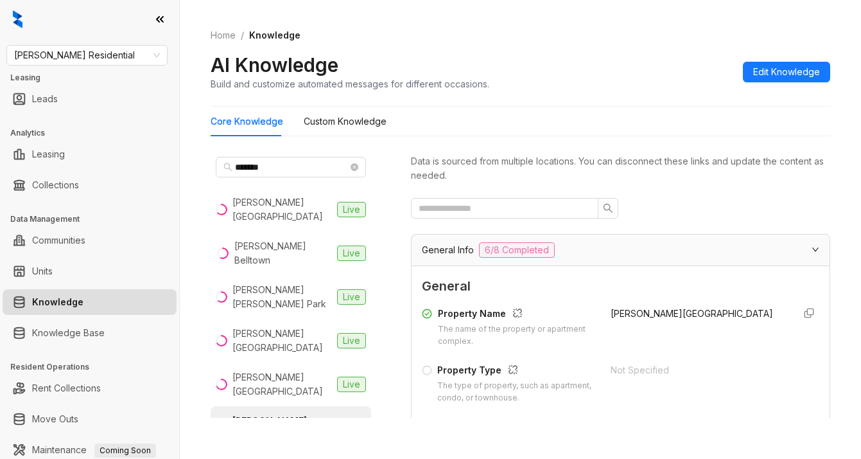
scroll to position [321, 0]
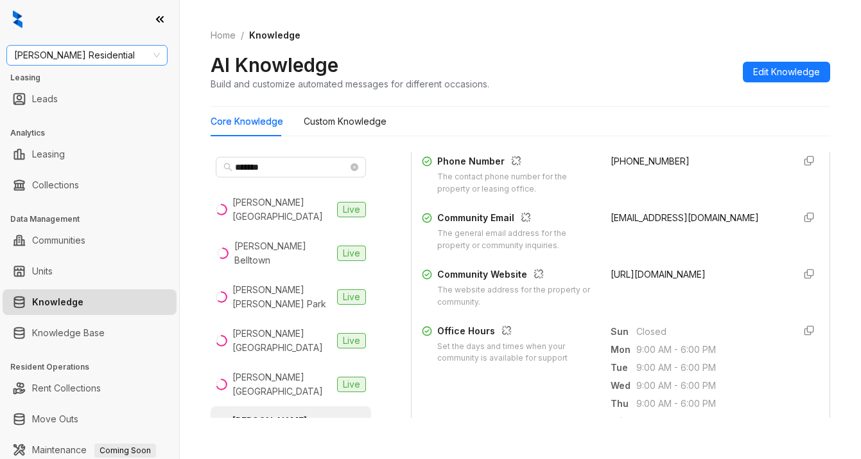
click at [118, 54] on span "Griffis Residential" at bounding box center [87, 55] width 146 height 19
type input "******"
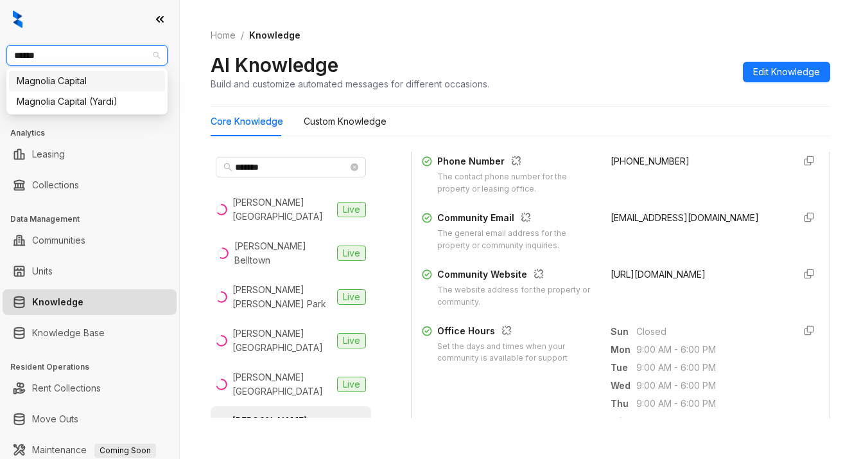
click at [80, 83] on div "Magnolia Capital" at bounding box center [87, 81] width 141 height 14
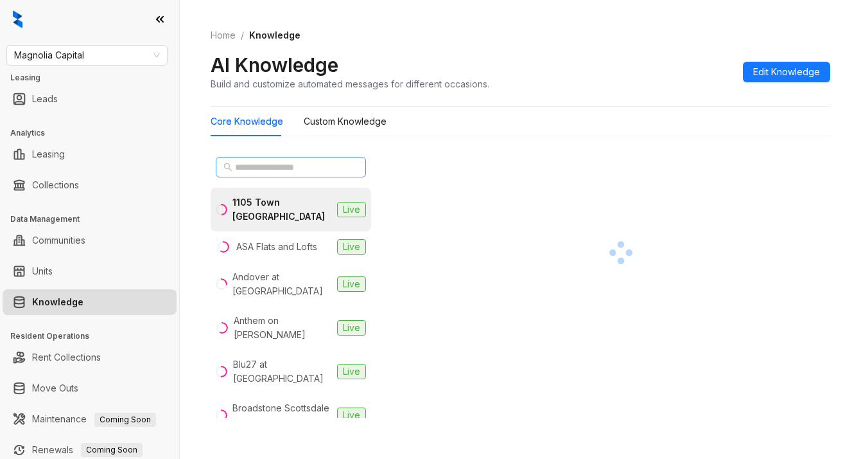
click at [234, 165] on span at bounding box center [291, 167] width 150 height 21
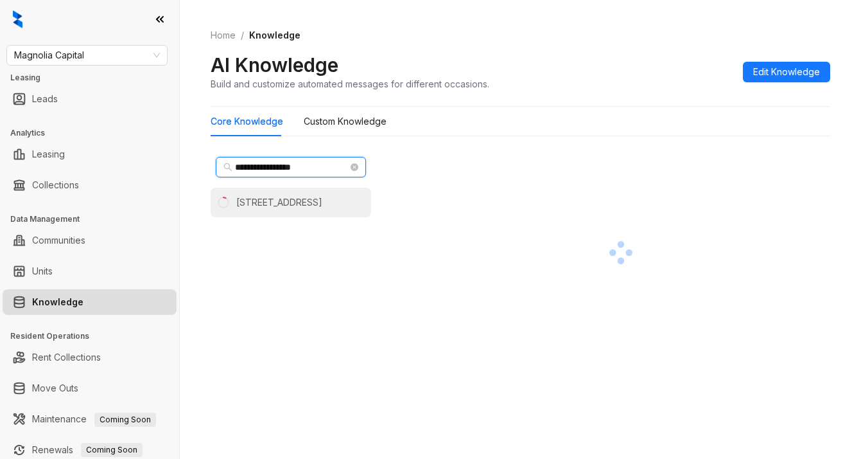
type input "**********"
click at [283, 201] on div "4550 Cherry Creek" at bounding box center [279, 202] width 86 height 14
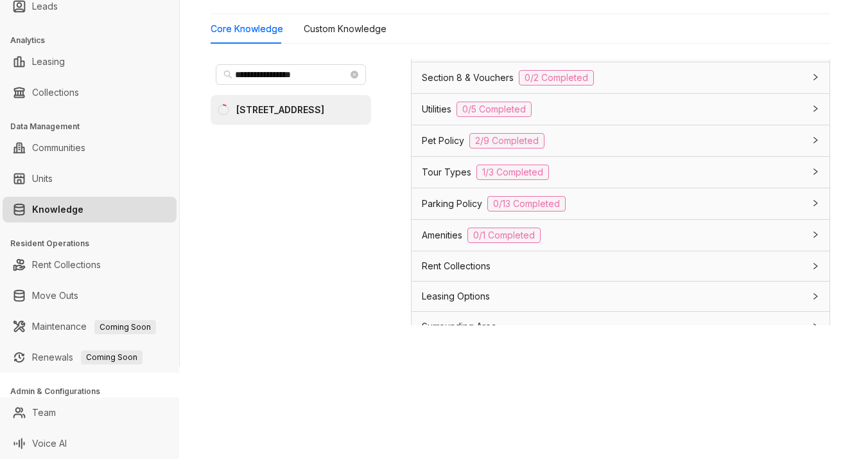
scroll to position [963, 0]
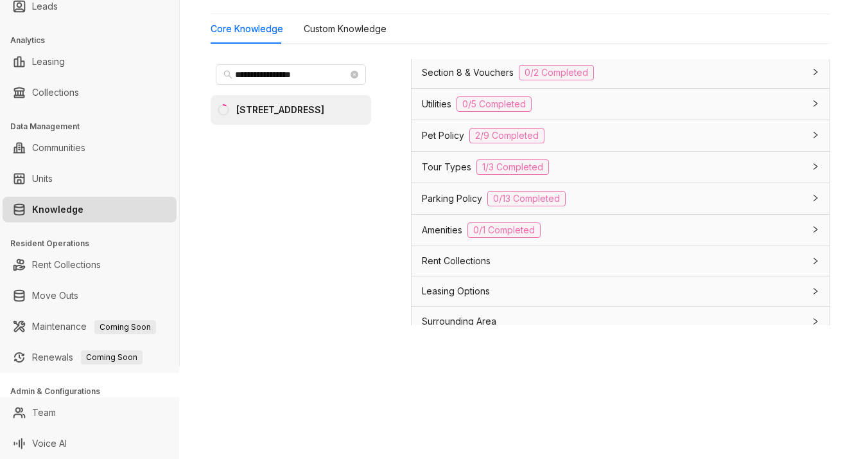
click at [429, 205] on span "Parking Policy" at bounding box center [452, 198] width 60 height 14
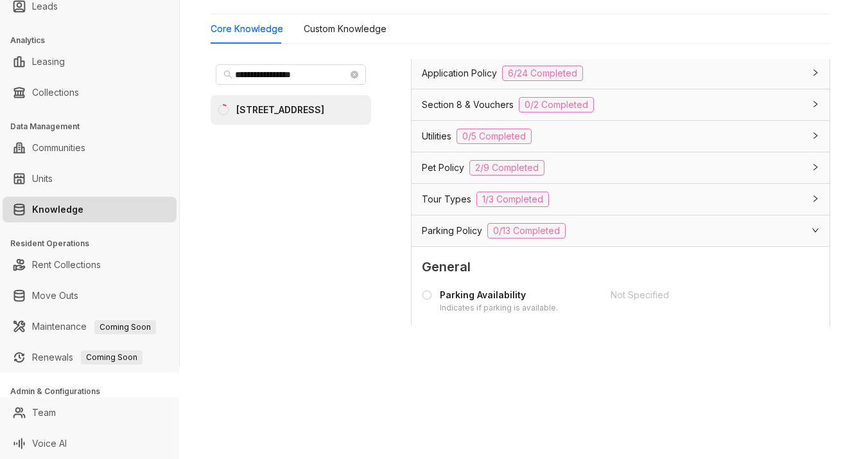
scroll to position [899, 0]
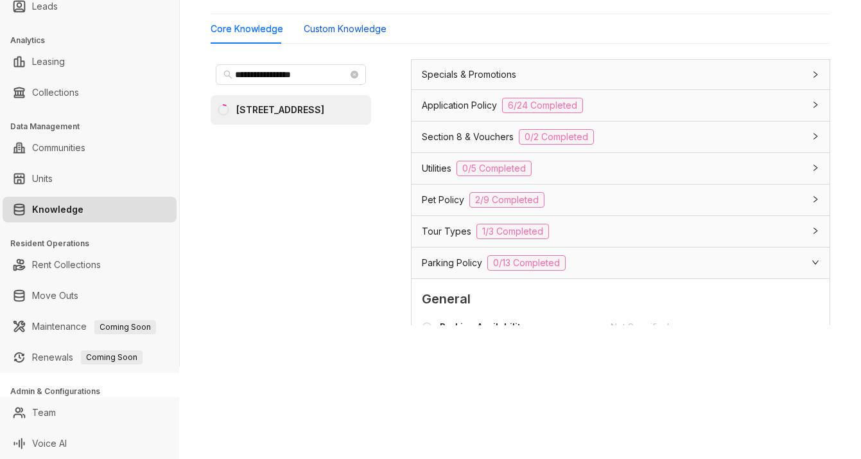
click at [342, 32] on Knowledge "Custom Knowledge" at bounding box center [345, 29] width 83 height 14
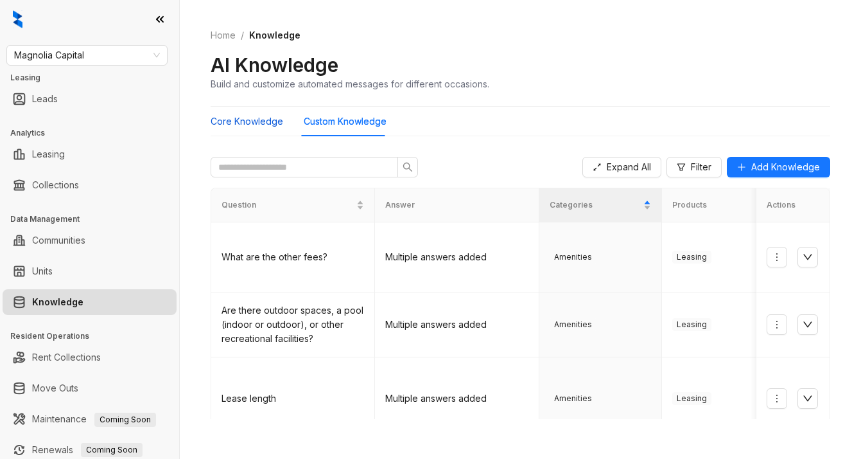
click at [240, 121] on Knowledge "Core Knowledge" at bounding box center [247, 121] width 73 height 14
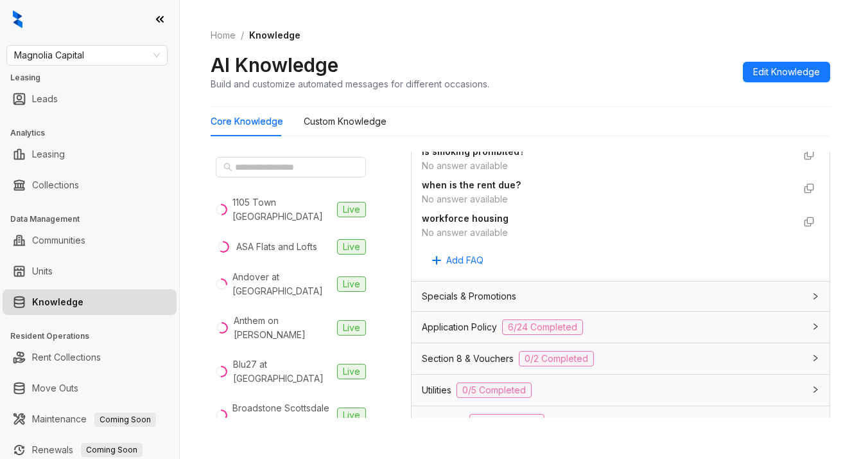
scroll to position [771, 0]
click at [554, 446] on div "Home / Knowledge AI Knowledge Build and customize automated messages for differ…" at bounding box center [520, 229] width 681 height 459
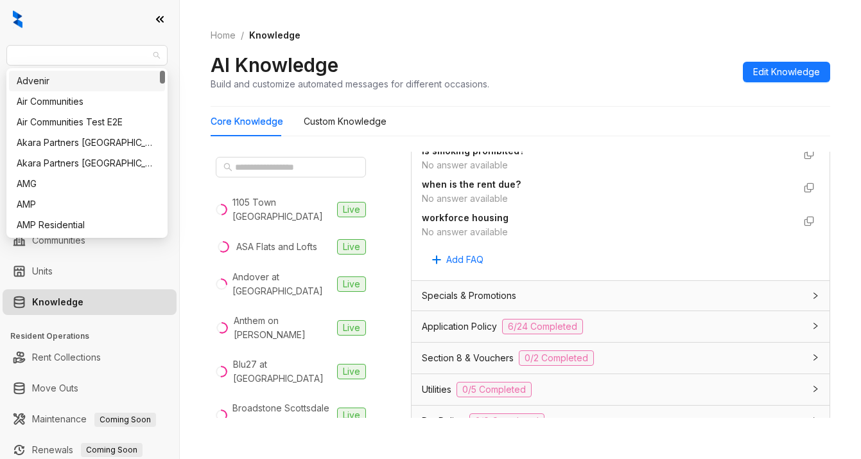
drag, startPoint x: 117, startPoint y: 62, endPoint x: -40, endPoint y: 49, distance: 157.8
click at [0, 49] on html "Magnolia Capital Leasing Leads Analytics Leasing Collections Data Management Co…" at bounding box center [430, 229] width 861 height 459
click at [62, 49] on span "Magnolia Capital" at bounding box center [87, 55] width 146 height 19
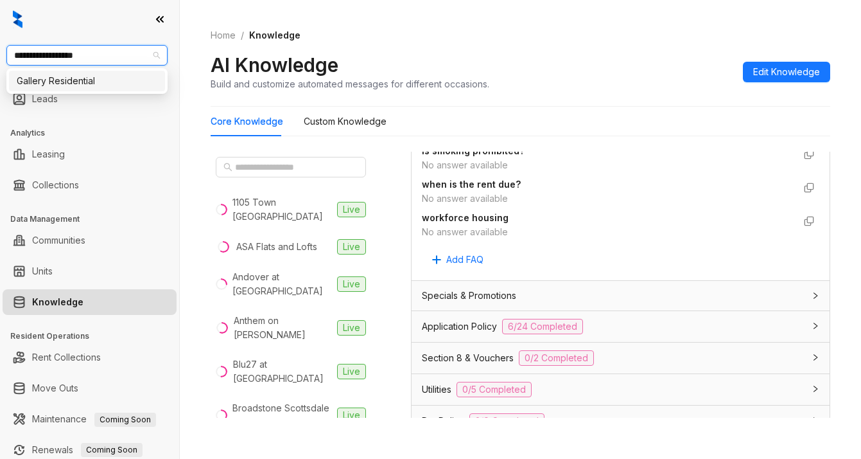
type input "**********"
click at [69, 80] on div "Gallery Residential" at bounding box center [87, 81] width 141 height 14
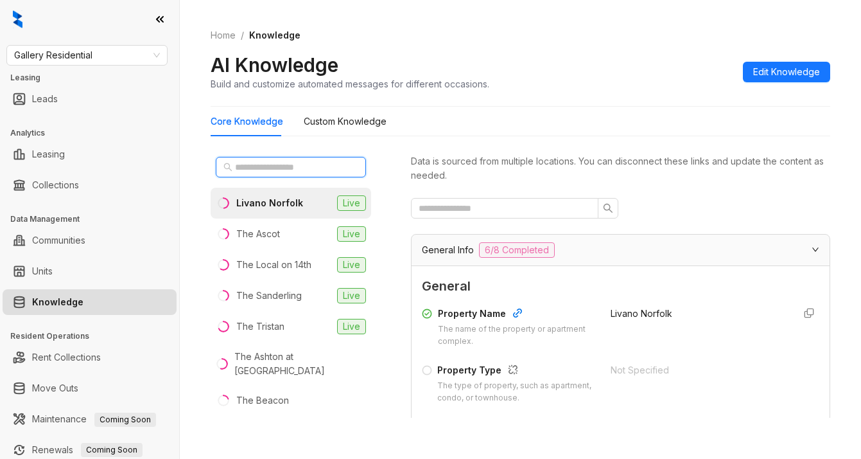
click at [261, 167] on input "text" at bounding box center [291, 167] width 113 height 14
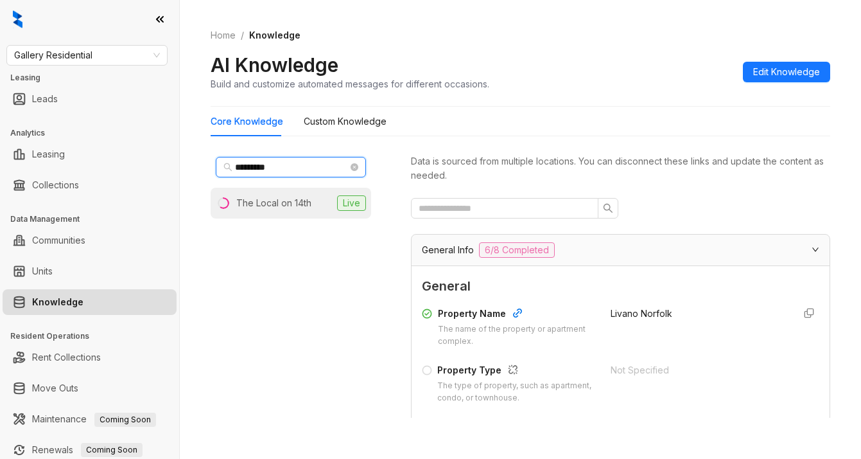
type input "*********"
click at [293, 211] on li "The Local on 14th Live" at bounding box center [291, 203] width 161 height 31
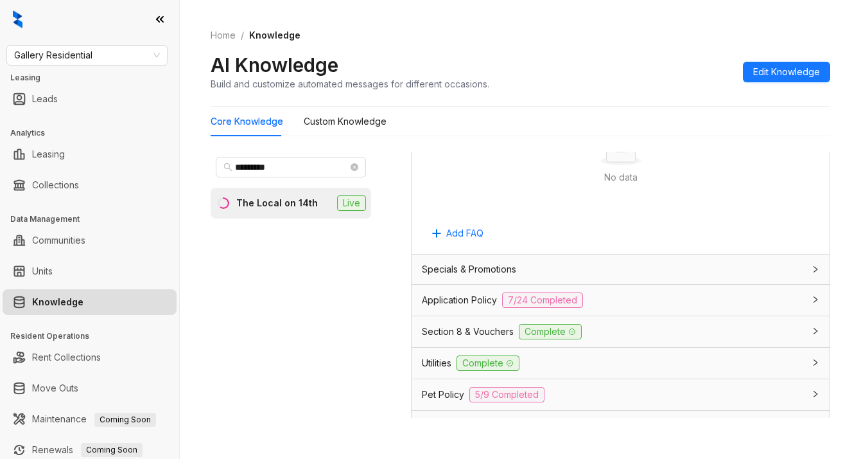
scroll to position [835, 0]
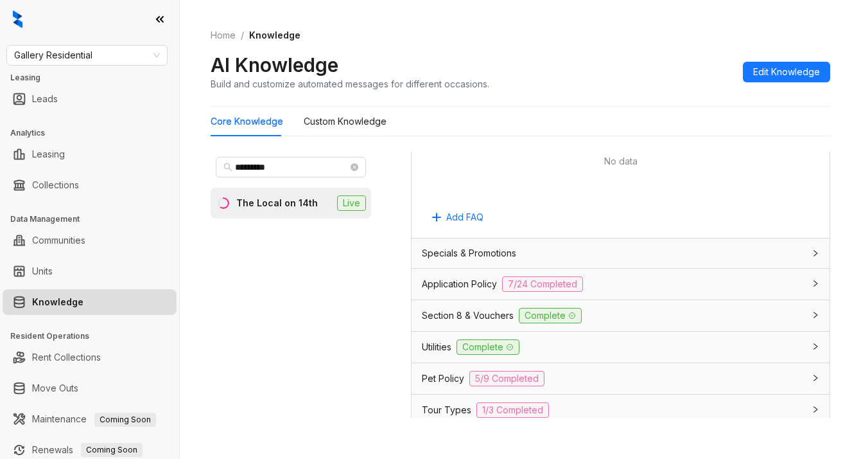
click at [457, 260] on span "Specials & Promotions" at bounding box center [469, 253] width 94 height 14
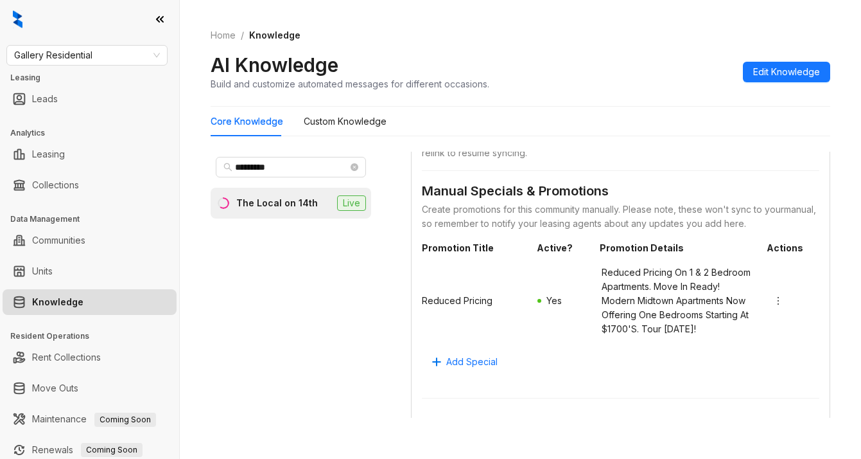
scroll to position [1027, 0]
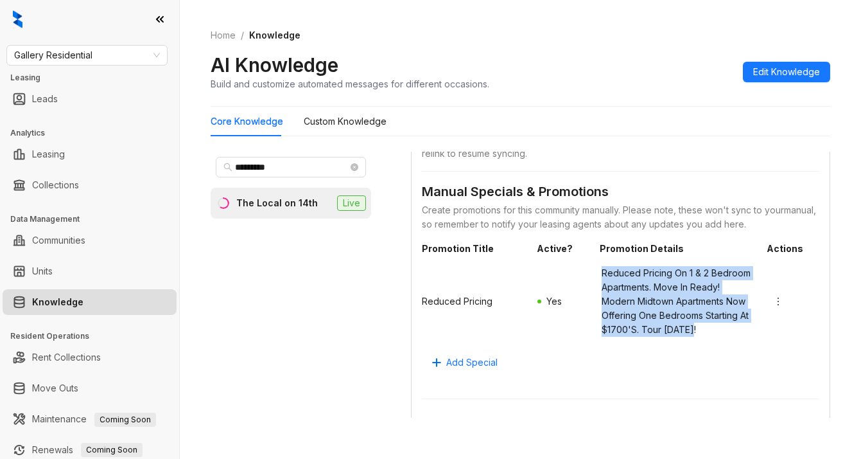
drag, startPoint x: 586, startPoint y: 295, endPoint x: 673, endPoint y: 372, distance: 115.6
click at [673, 342] on div "Reduced Pricing Yes Reduced Pricing On 1 & 2 Bedroom Apartments. Move In Ready!…" at bounding box center [621, 301] width 398 height 81
copy span "Reduced Pricing On 1 & 2 Bedroom Apartments. Move In Ready! Modern Midtown Apar…"
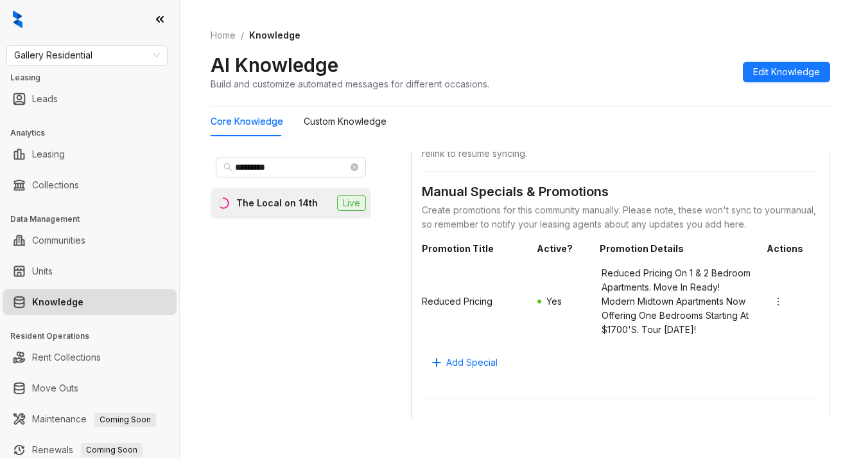
click at [590, 231] on div "Create promotions for this community manually. Please note, these won't sync to…" at bounding box center [621, 217] width 398 height 28
drag, startPoint x: 595, startPoint y: 93, endPoint x: 652, endPoint y: 58, distance: 66.3
click at [596, 93] on div "Home / Knowledge AI Knowledge Build and customize automated messages for differ…" at bounding box center [521, 60] width 620 height 94
click at [584, 74] on div "AI Knowledge Build and customize automated messages for different occasions. Ed…" at bounding box center [521, 72] width 620 height 38
click at [289, 205] on div "The Local on 14th" at bounding box center [277, 203] width 82 height 14
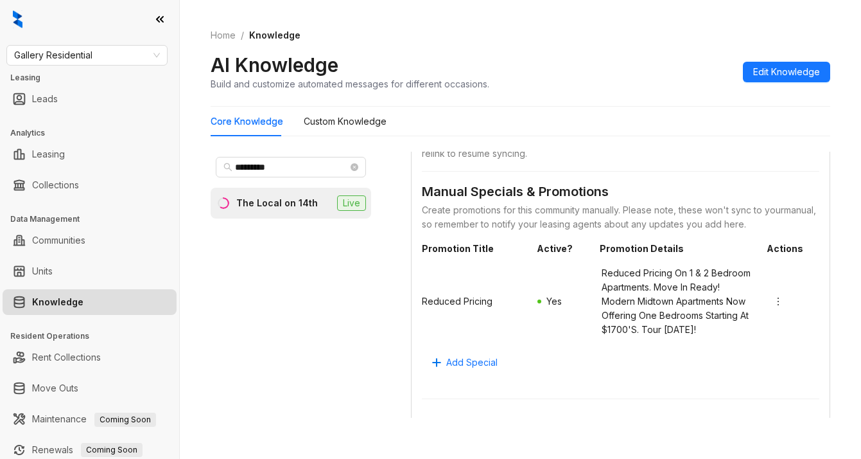
click at [643, 84] on div "AI Knowledge Build and customize automated messages for different occasions. Ed…" at bounding box center [521, 72] width 620 height 38
